Goal: Task Accomplishment & Management: Complete application form

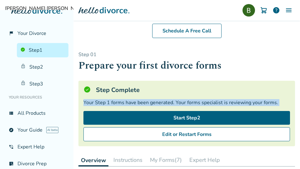
scroll to position [42, 0]
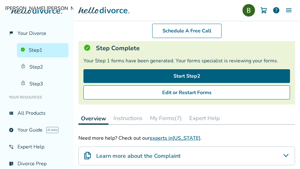
click at [123, 28] on div "Schedule A Free Call" at bounding box center [186, 31] width 226 height 21
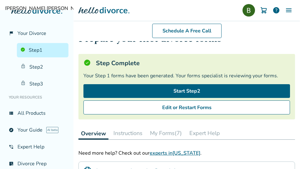
scroll to position [34, 0]
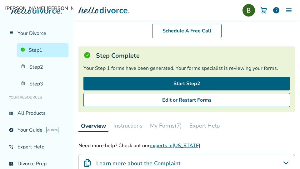
click at [108, 68] on div "Your Step 1 forms have been generated. Your forms specialist is reviewing your …" at bounding box center [186, 68] width 206 height 7
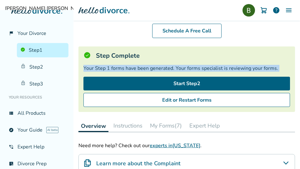
click at [108, 68] on div "Your Step 1 forms have been generated. Your forms specialist is reviewing your …" at bounding box center [186, 68] width 206 height 7
copy div "Your Step 1 forms have been generated. Your forms specialist is reviewing your …"
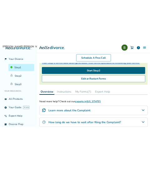
scroll to position [8, 0]
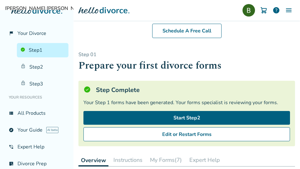
click at [115, 72] on h1 "Prepare your first divorce forms" at bounding box center [186, 65] width 216 height 15
